Goal: Task Accomplishment & Management: Manage account settings

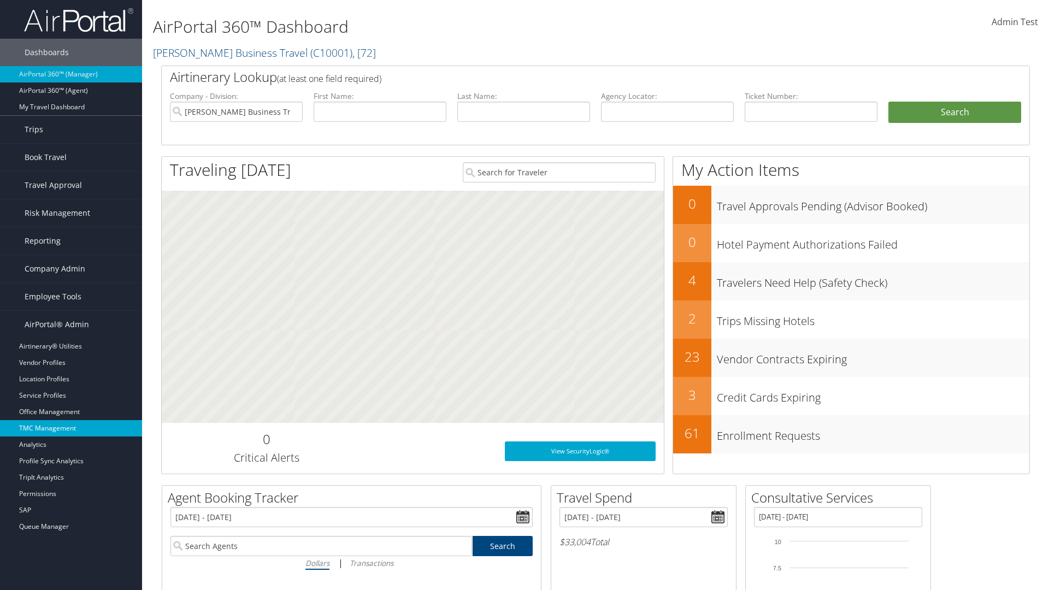
click at [71, 428] on link "TMC Management" at bounding box center [71, 428] width 142 height 16
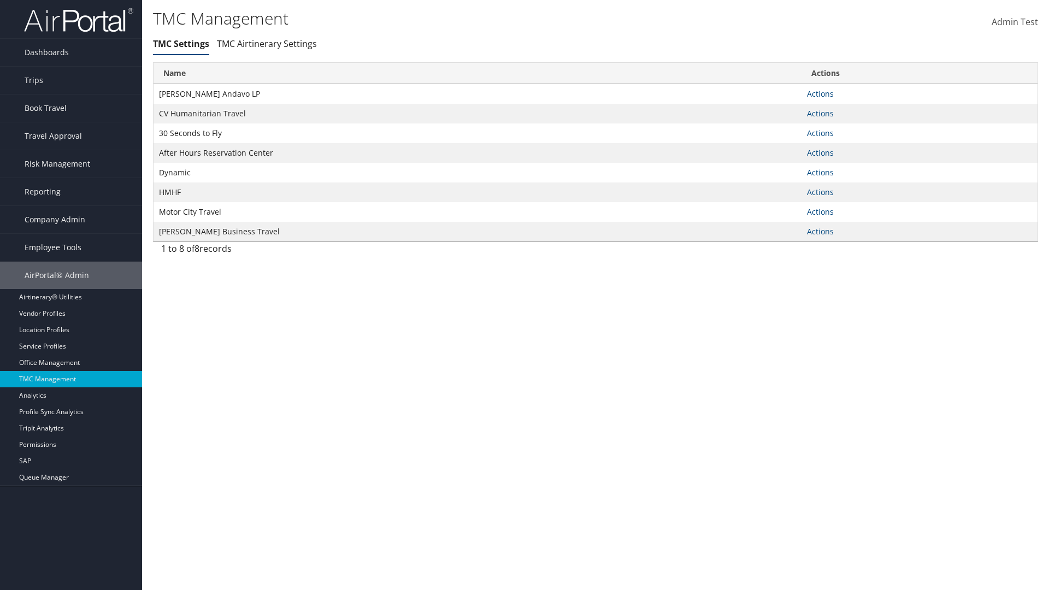
click at [820, 93] on link "Actions" at bounding box center [820, 93] width 27 height 10
click at [0, 0] on link "Manage Travel Offices" at bounding box center [0, 0] width 0 height 0
